Goal: Task Accomplishment & Management: Manage account settings

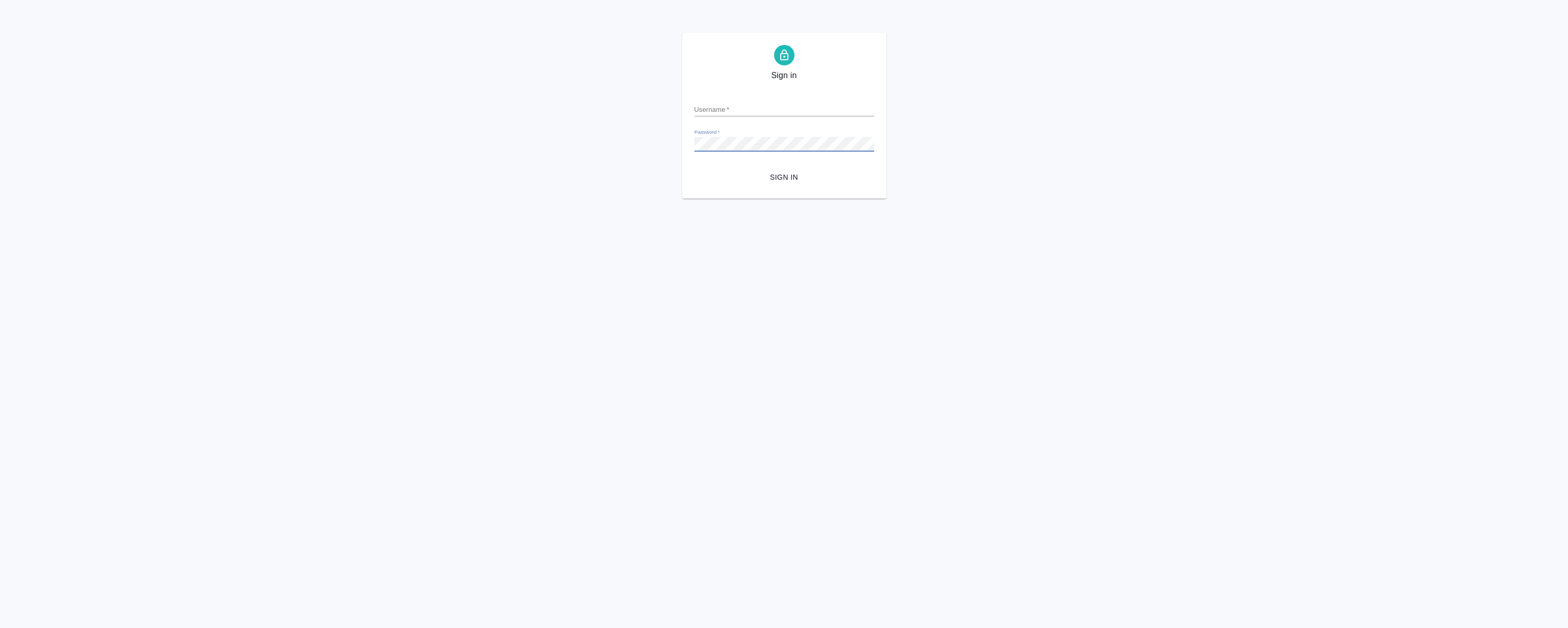
click at [783, 103] on input "Username   *" at bounding box center [784, 109] width 179 height 14
type input "r.magerramov@awatera.com"
click at [694, 168] on button "Sign in" at bounding box center [784, 177] width 179 height 19
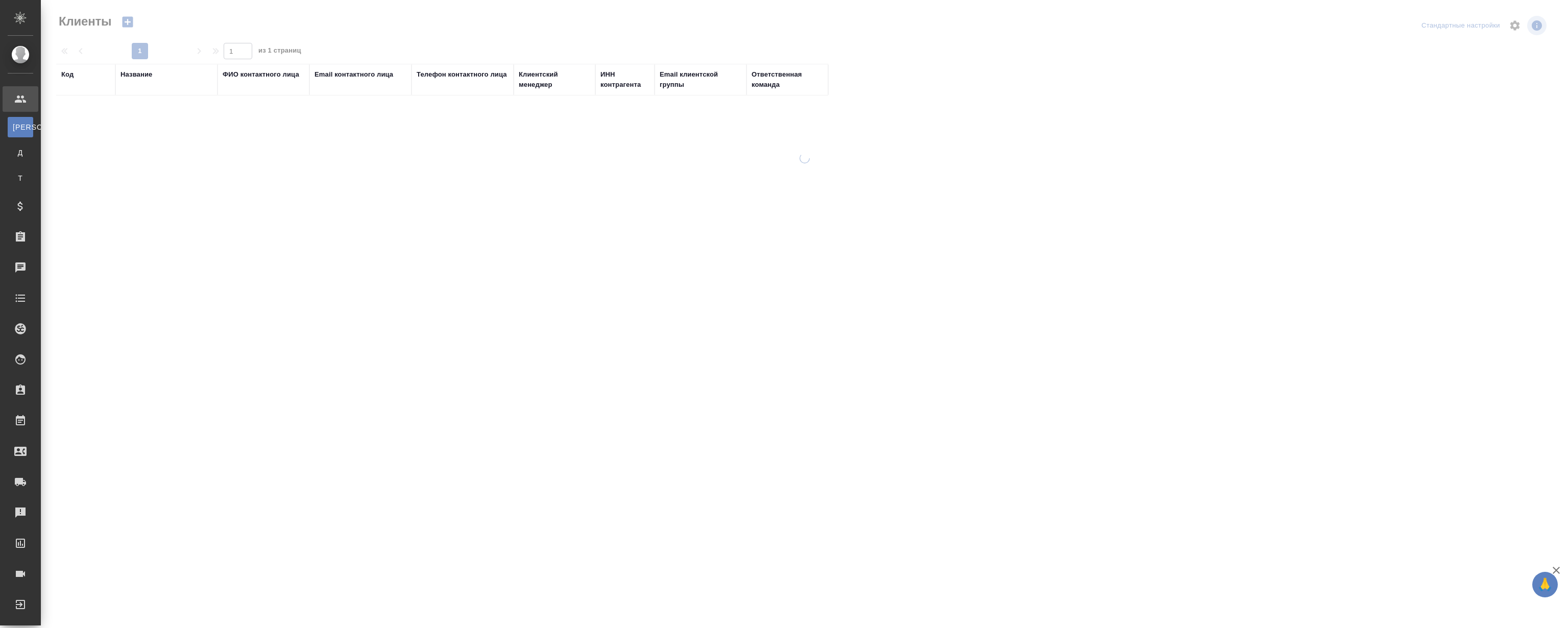
select select "RU"
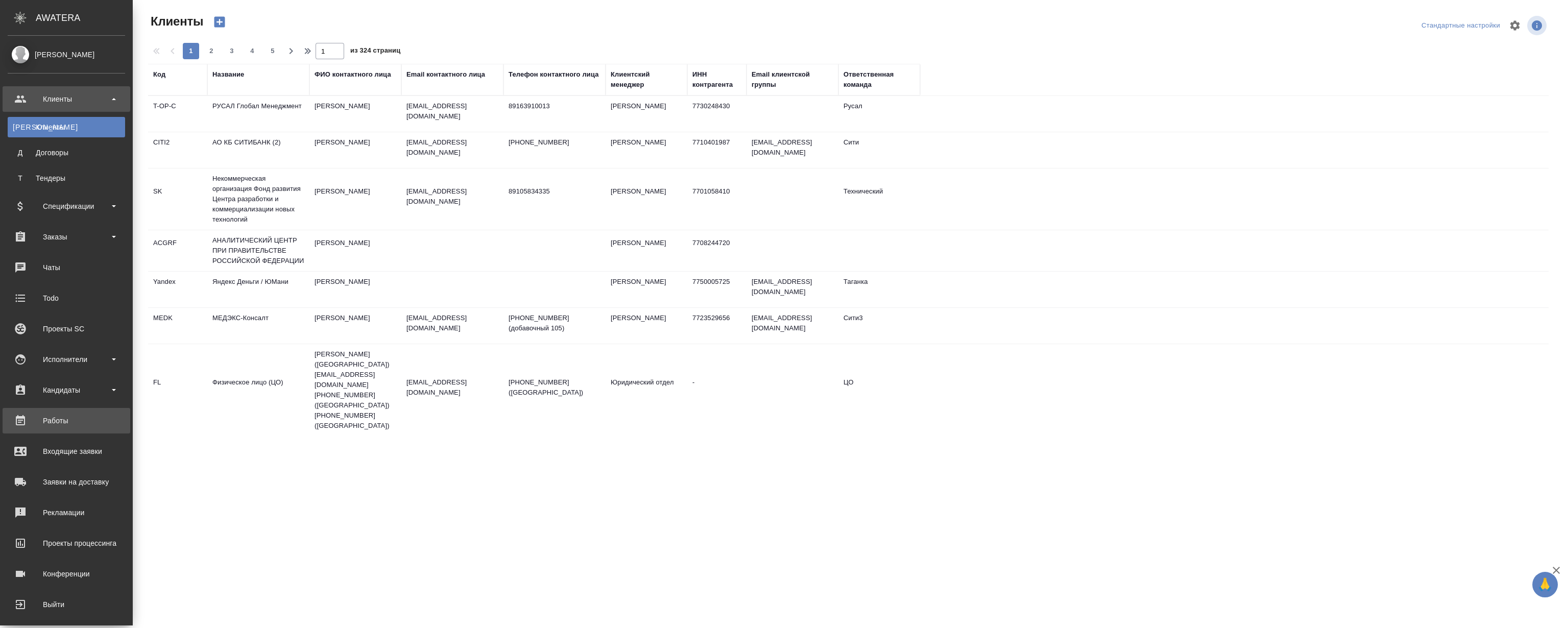
click at [58, 413] on div "Работы" at bounding box center [66, 421] width 118 height 16
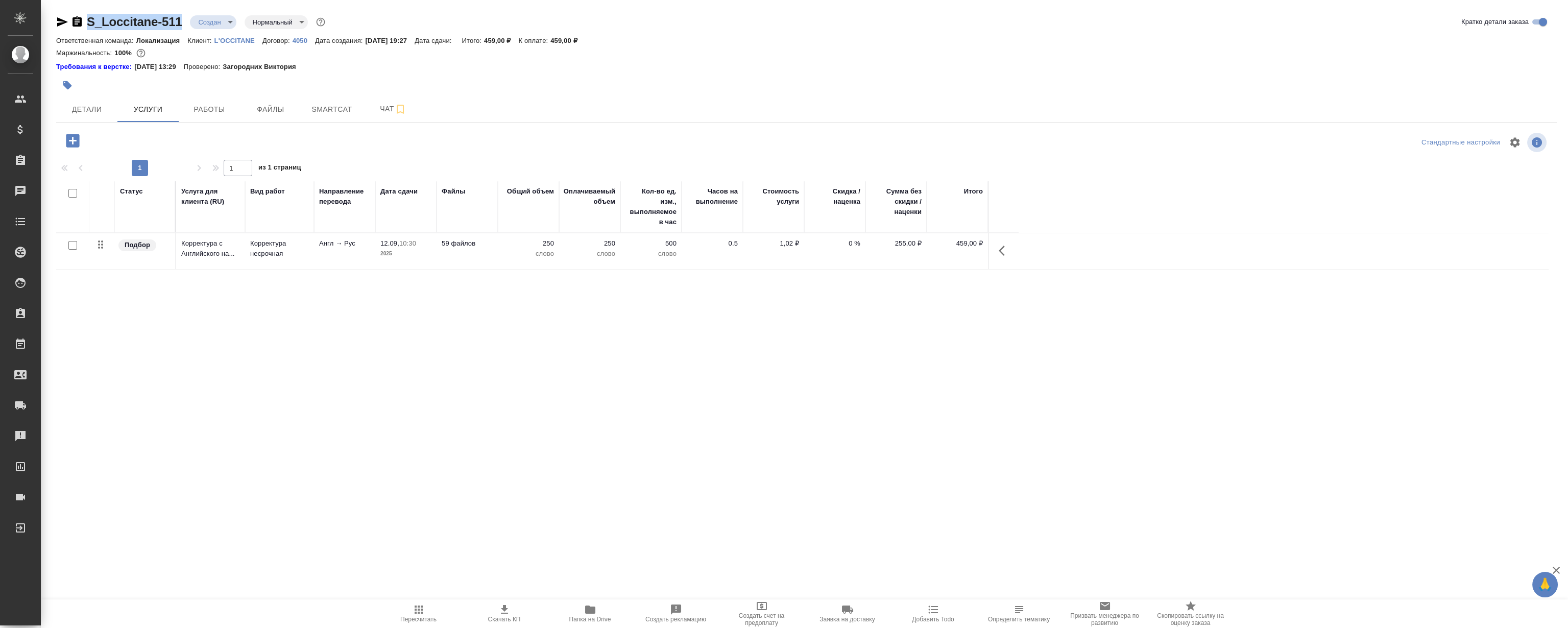
drag, startPoint x: 179, startPoint y: 10, endPoint x: 88, endPoint y: 20, distance: 91.5
click at [88, 20] on div "S_Loccitane-511 Создан new Нормальный normal Кратко детали заказа Ответственная…" at bounding box center [807, 213] width 1512 height 426
copy link "S_Loccitane-511"
click at [272, 112] on span "Файлы" at bounding box center [270, 110] width 49 height 13
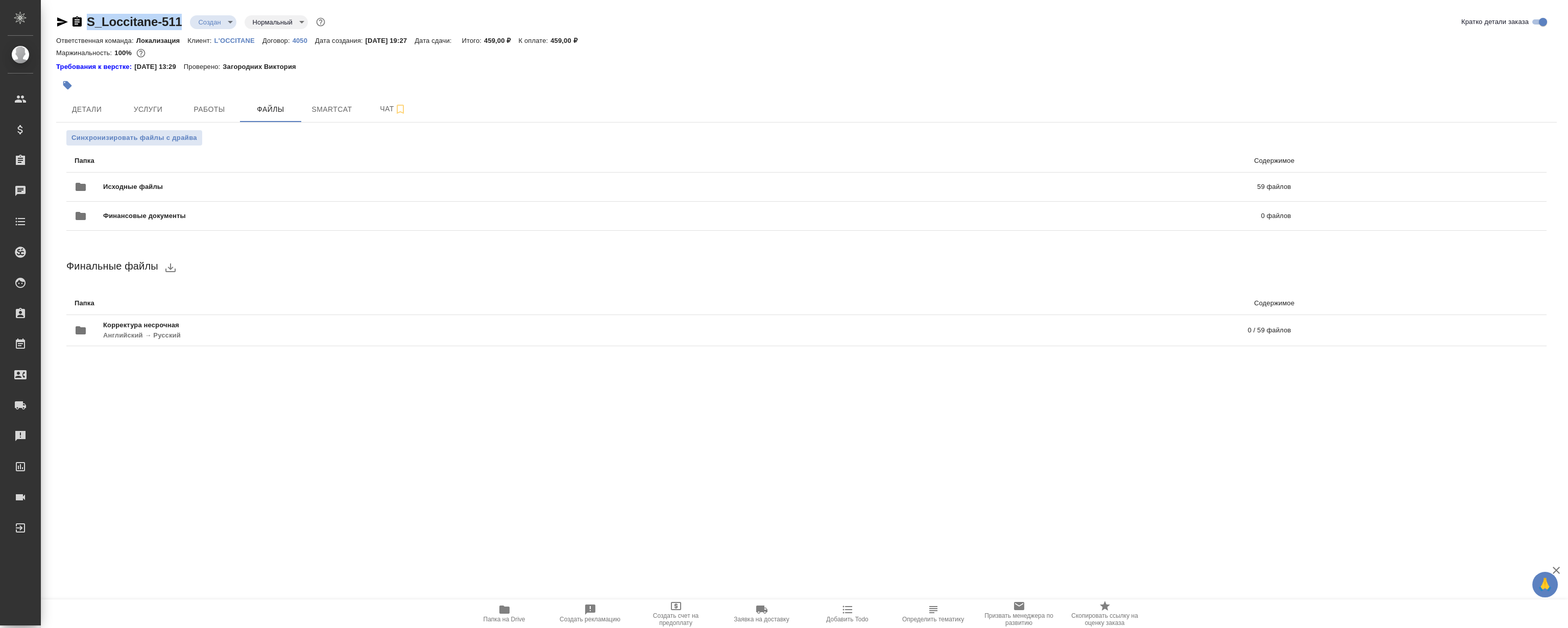
click at [502, 608] on icon "button" at bounding box center [504, 610] width 10 height 8
